Goal: Find specific page/section: Find specific page/section

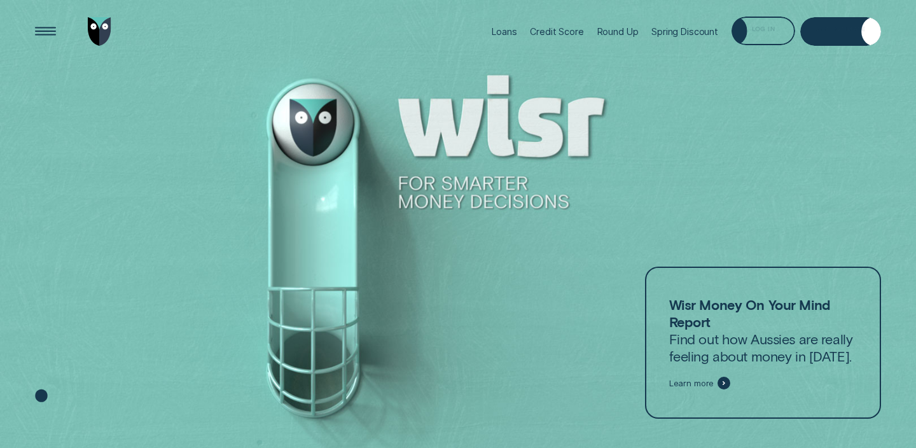
click at [764, 33] on div "Log in" at bounding box center [763, 32] width 23 height 6
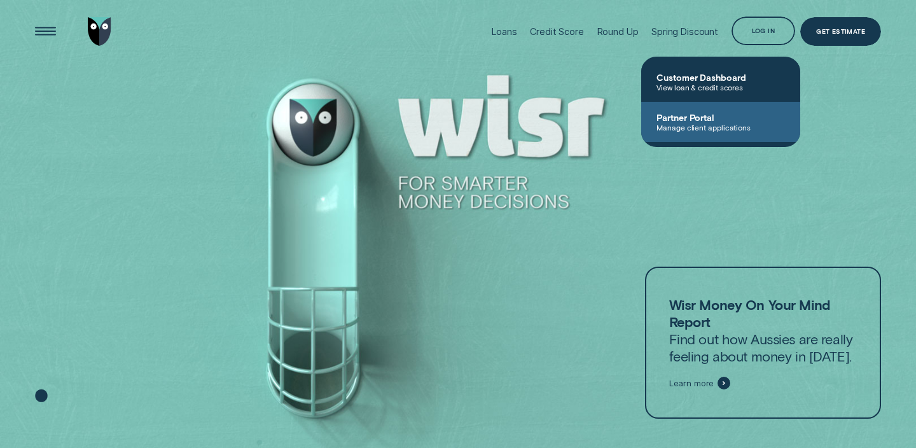
click at [687, 127] on span "Manage client applications" at bounding box center [721, 127] width 129 height 9
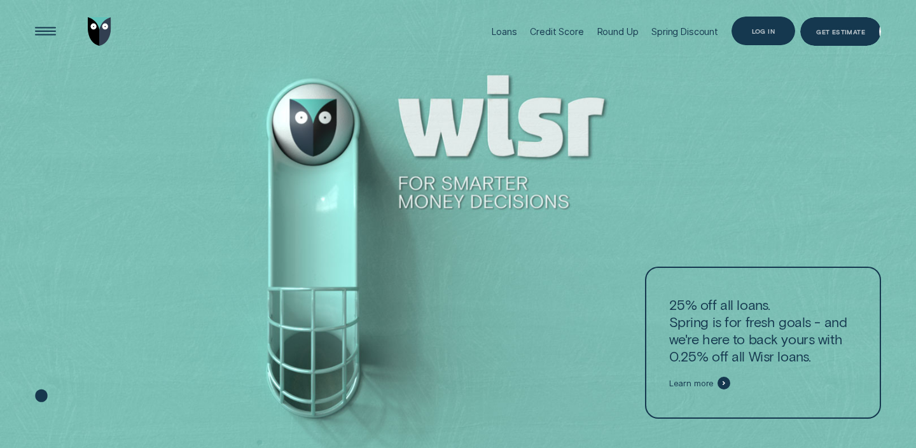
click at [783, 27] on div "Log in" at bounding box center [764, 31] width 64 height 29
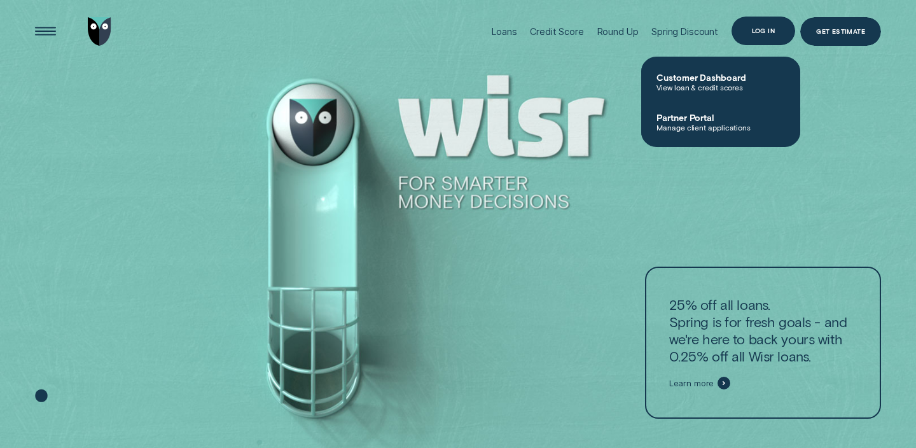
click at [773, 28] on div "Log in" at bounding box center [763, 31] width 23 height 6
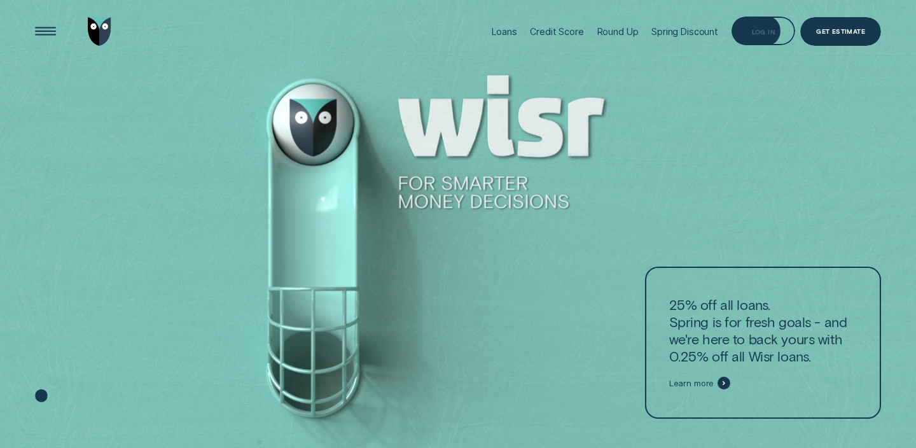
click at [755, 29] on div "Log in" at bounding box center [763, 32] width 23 height 6
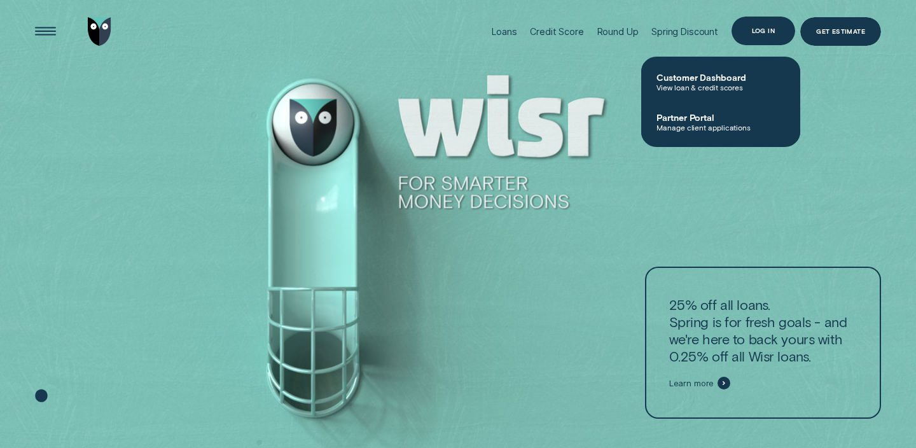
click at [755, 28] on div "Log in" at bounding box center [763, 31] width 23 height 6
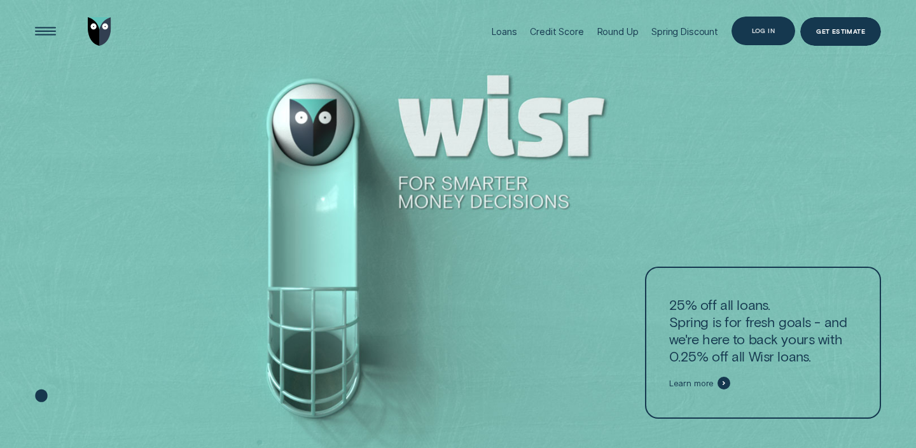
click at [757, 38] on div "Log in" at bounding box center [764, 31] width 64 height 29
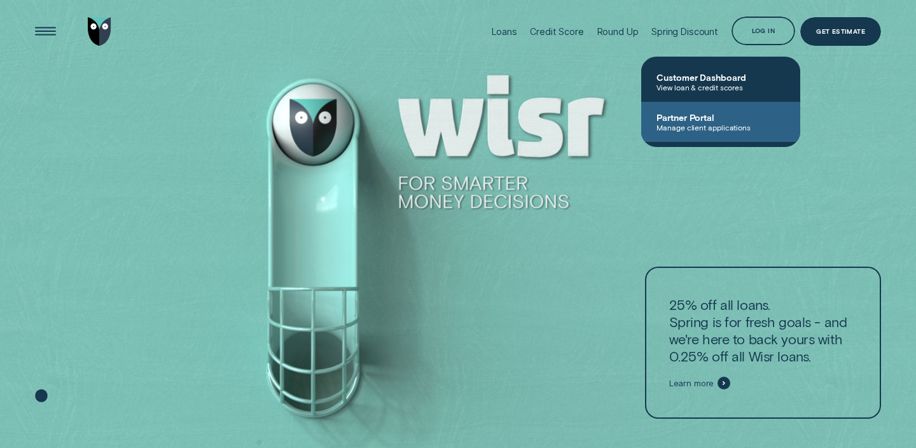
click at [705, 132] on span "Manage client applications" at bounding box center [721, 127] width 129 height 9
